Goal: Information Seeking & Learning: Compare options

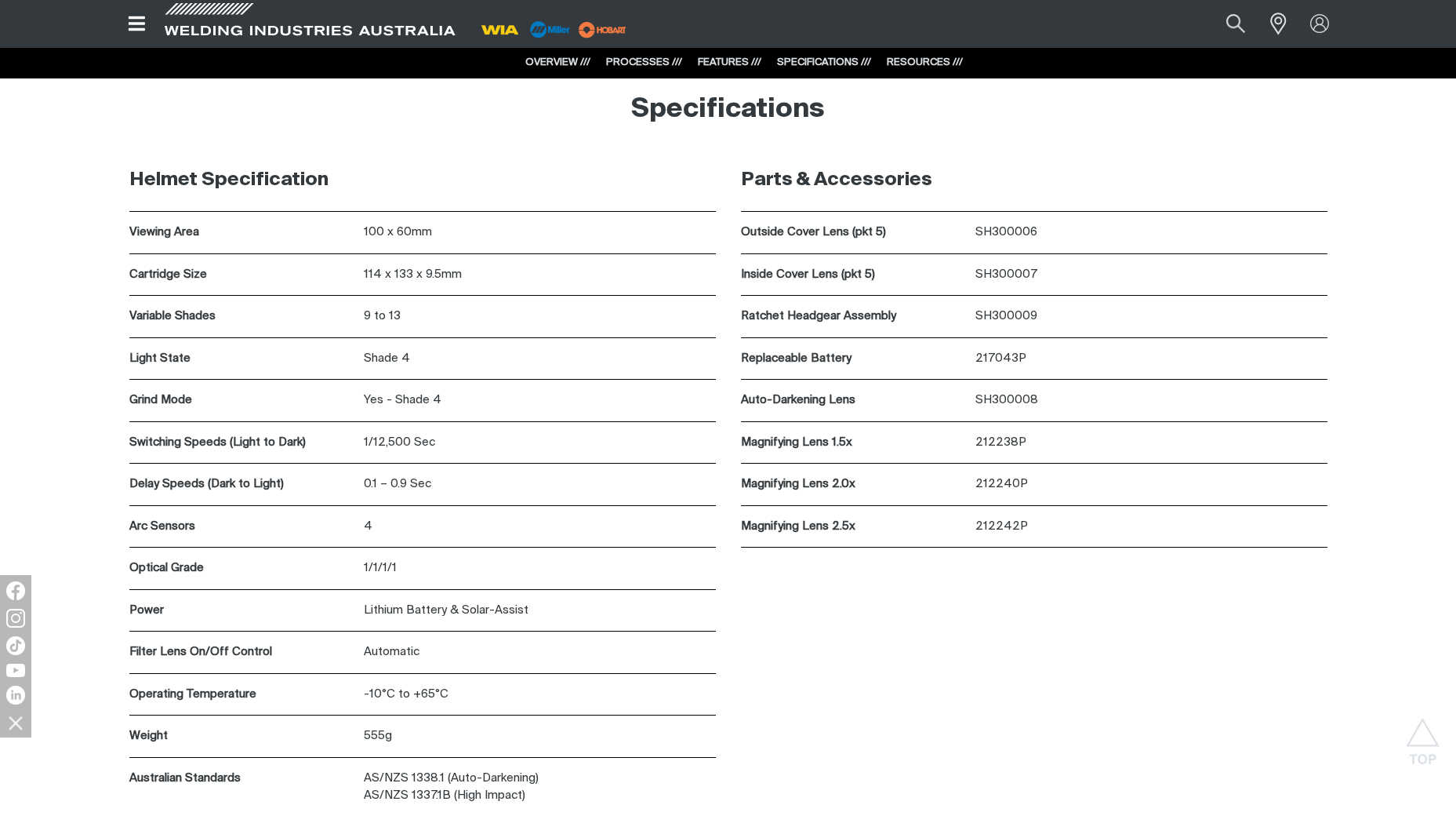
scroll to position [4234, 0]
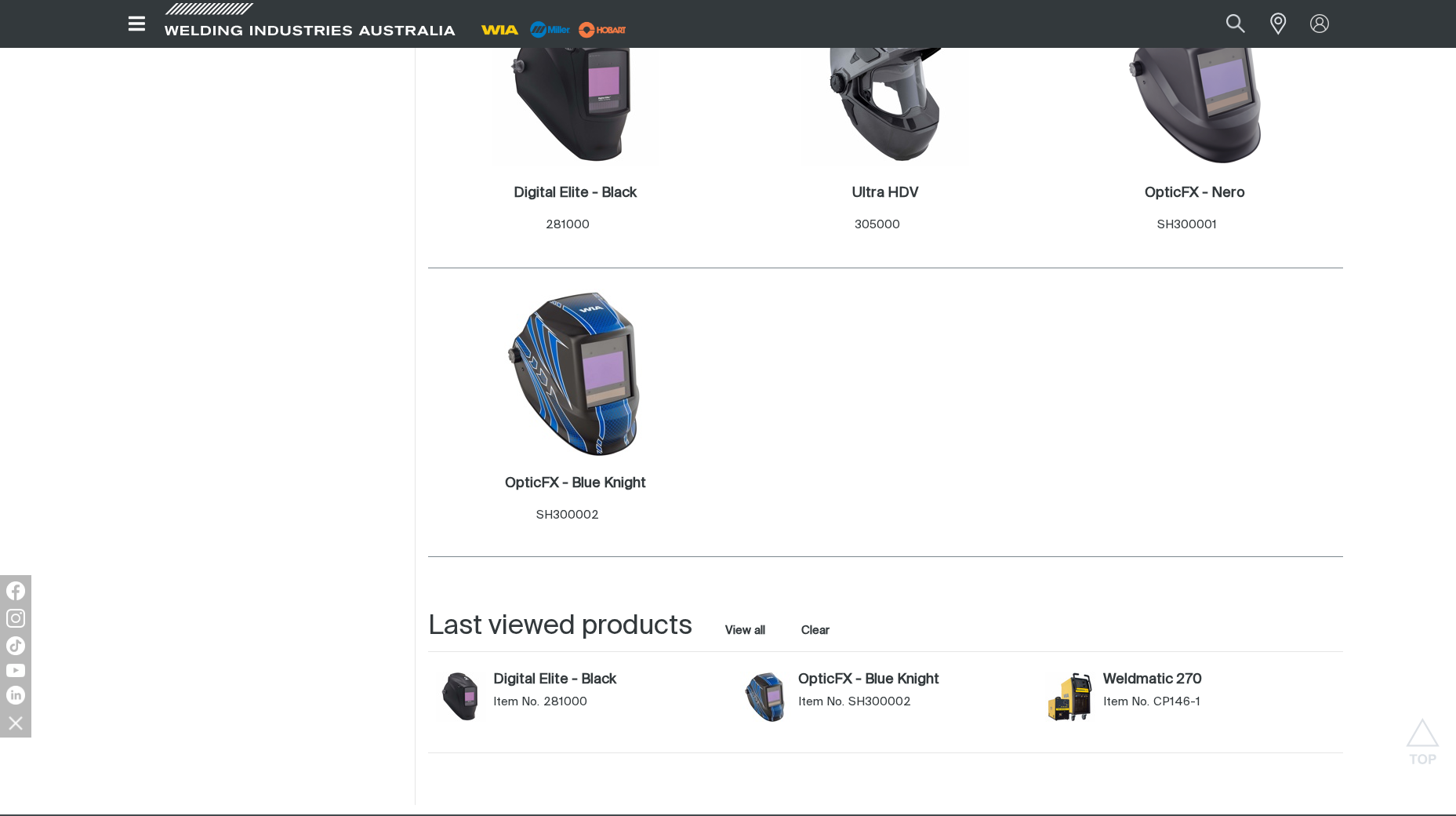
scroll to position [1176, 0]
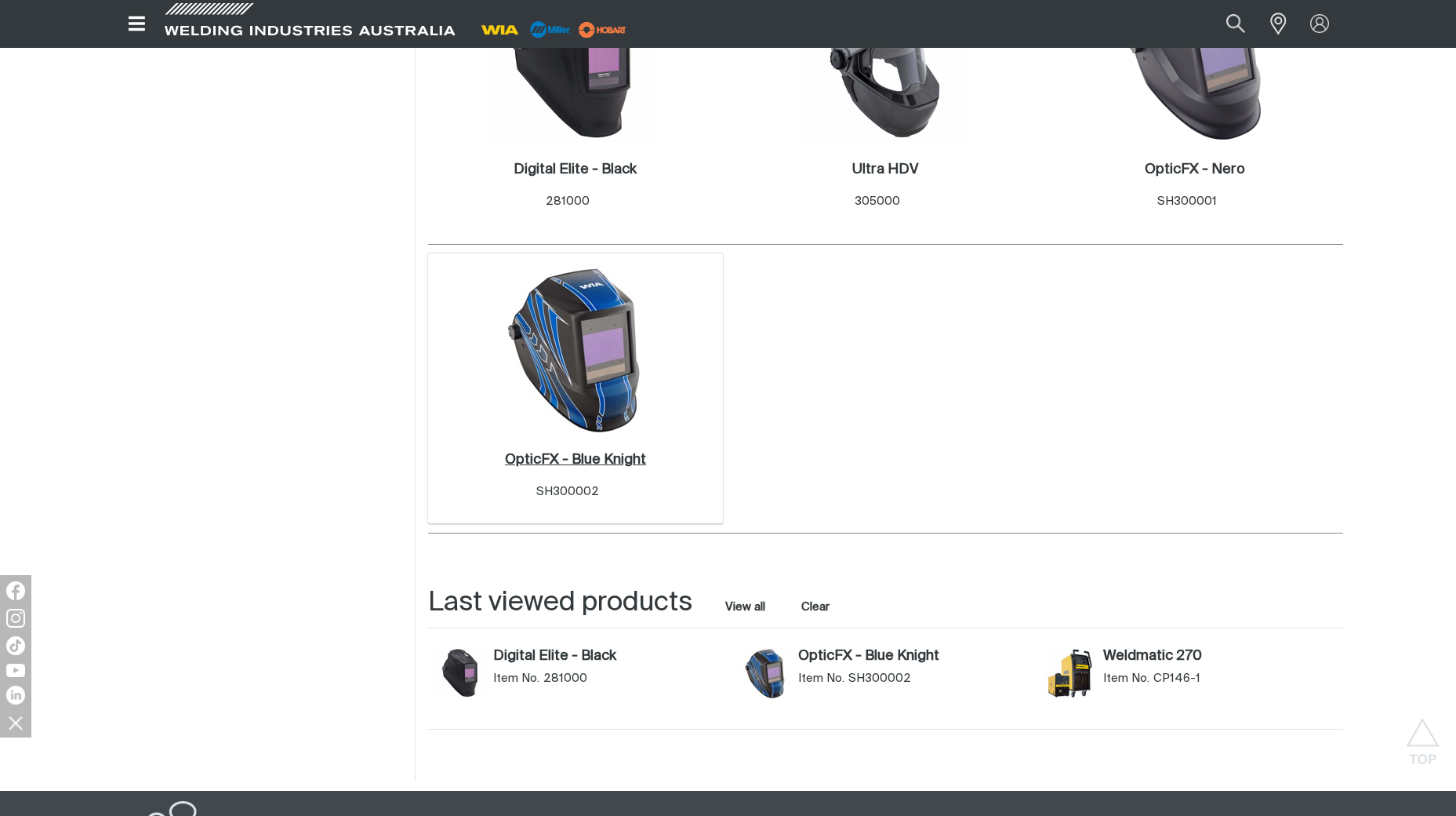
click at [572, 452] on h2 "OpticFX - Blue Knight ." at bounding box center [574, 459] width 141 height 14
